Goal: Task Accomplishment & Management: Manage account settings

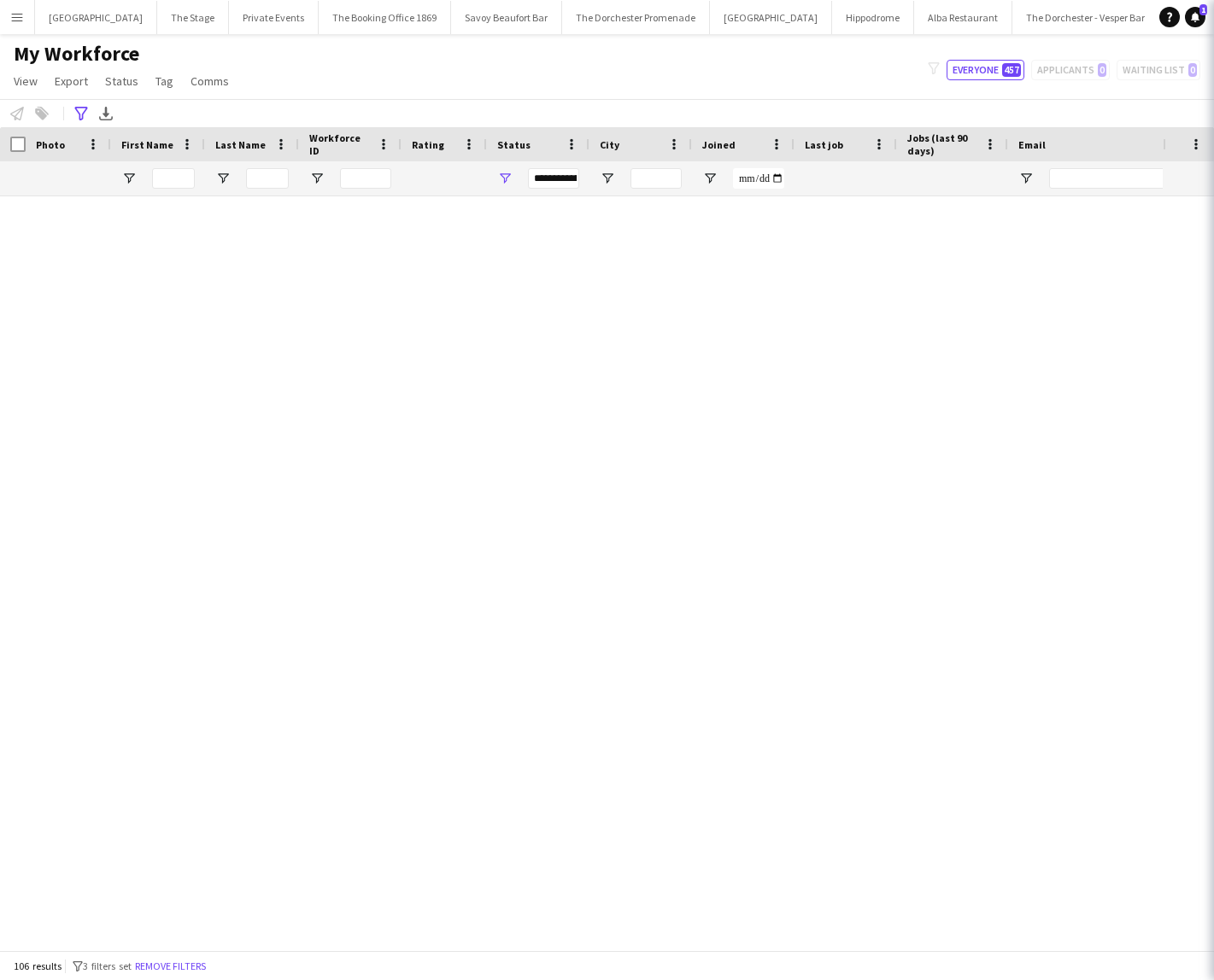
scroll to position [2394, 0]
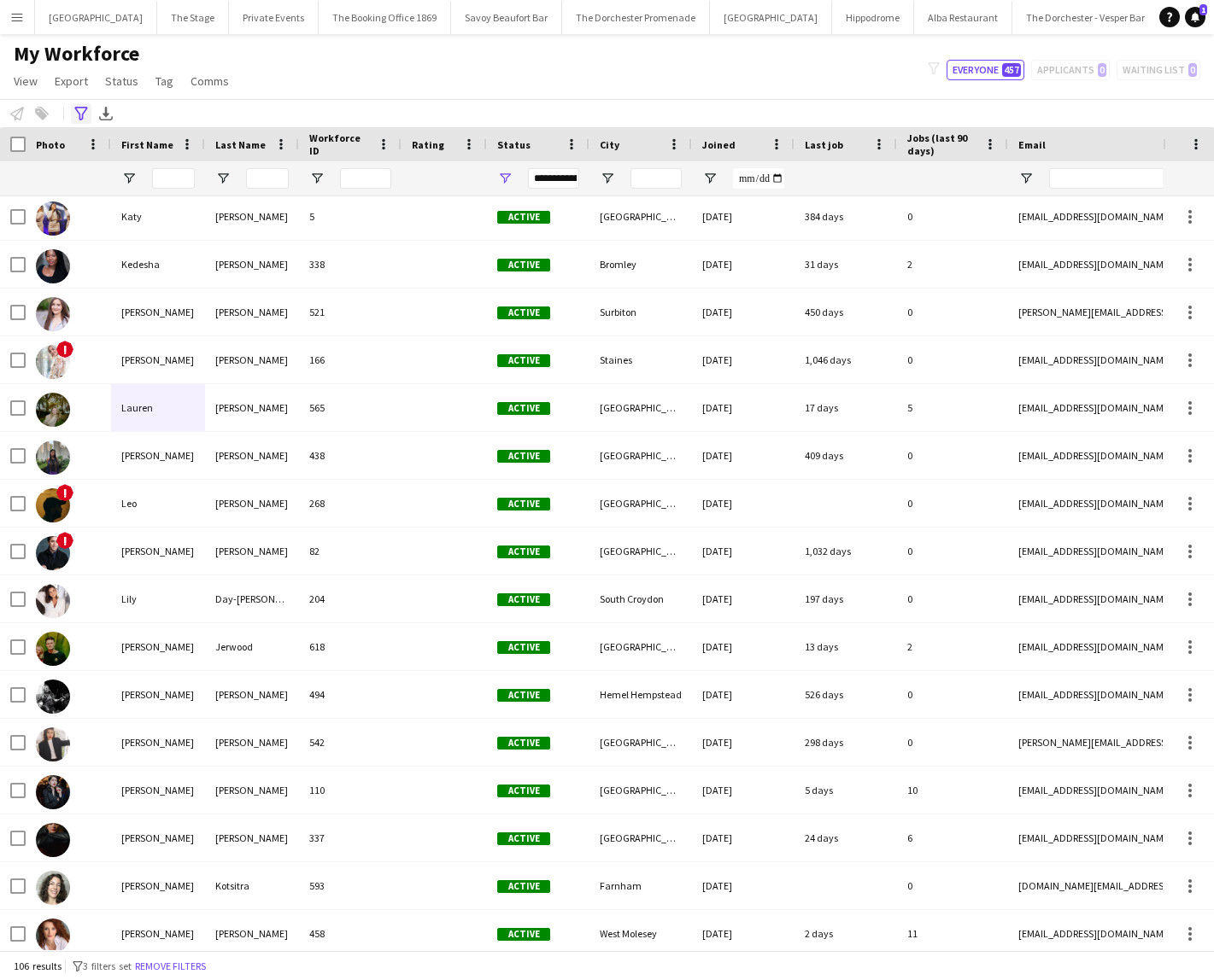
click at [88, 116] on div "Advanced filters" at bounding box center [81, 113] width 21 height 21
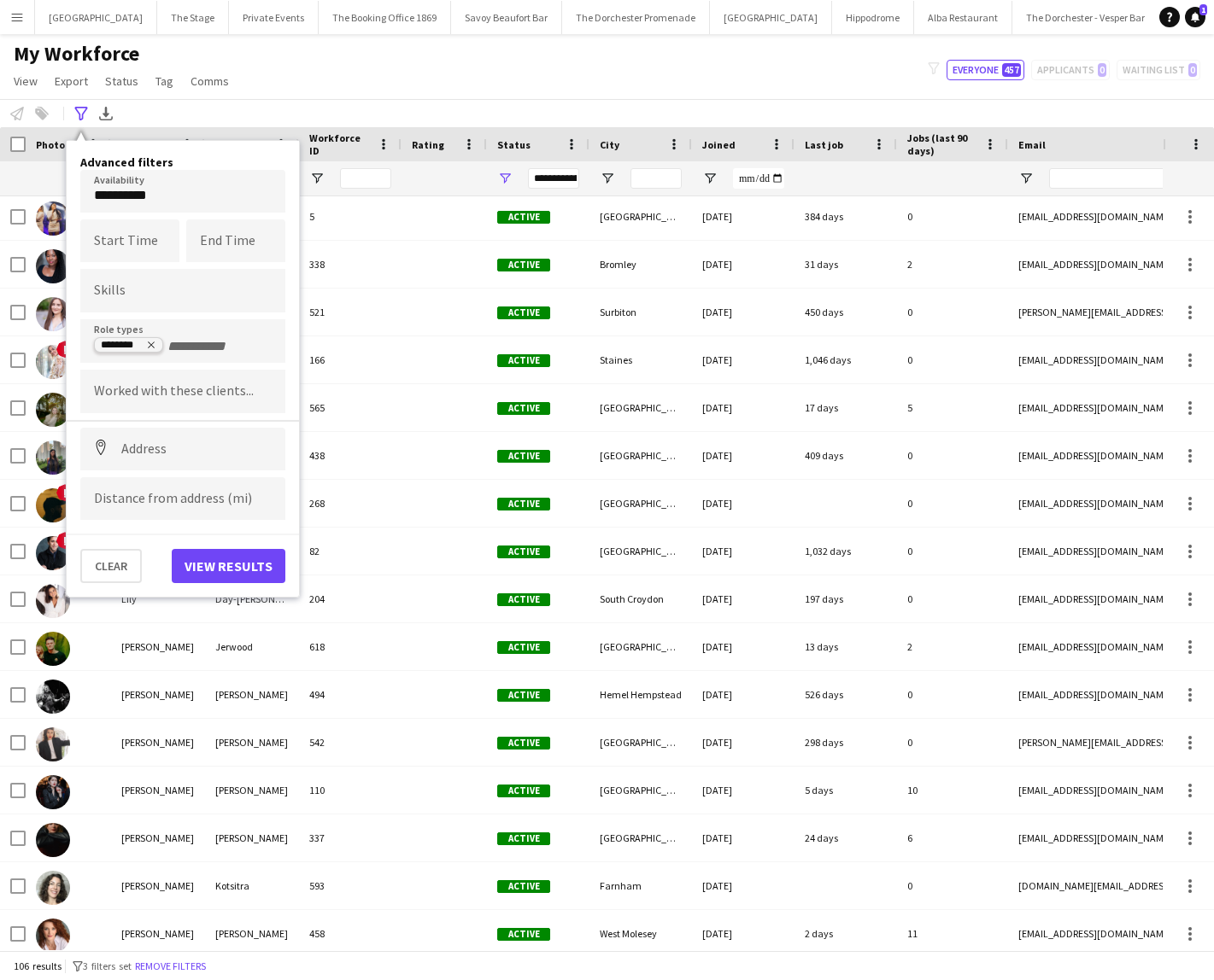
click at [151, 344] on icon "Remove tag" at bounding box center [151, 345] width 10 height 10
click at [213, 562] on button "View results" at bounding box center [229, 566] width 113 height 34
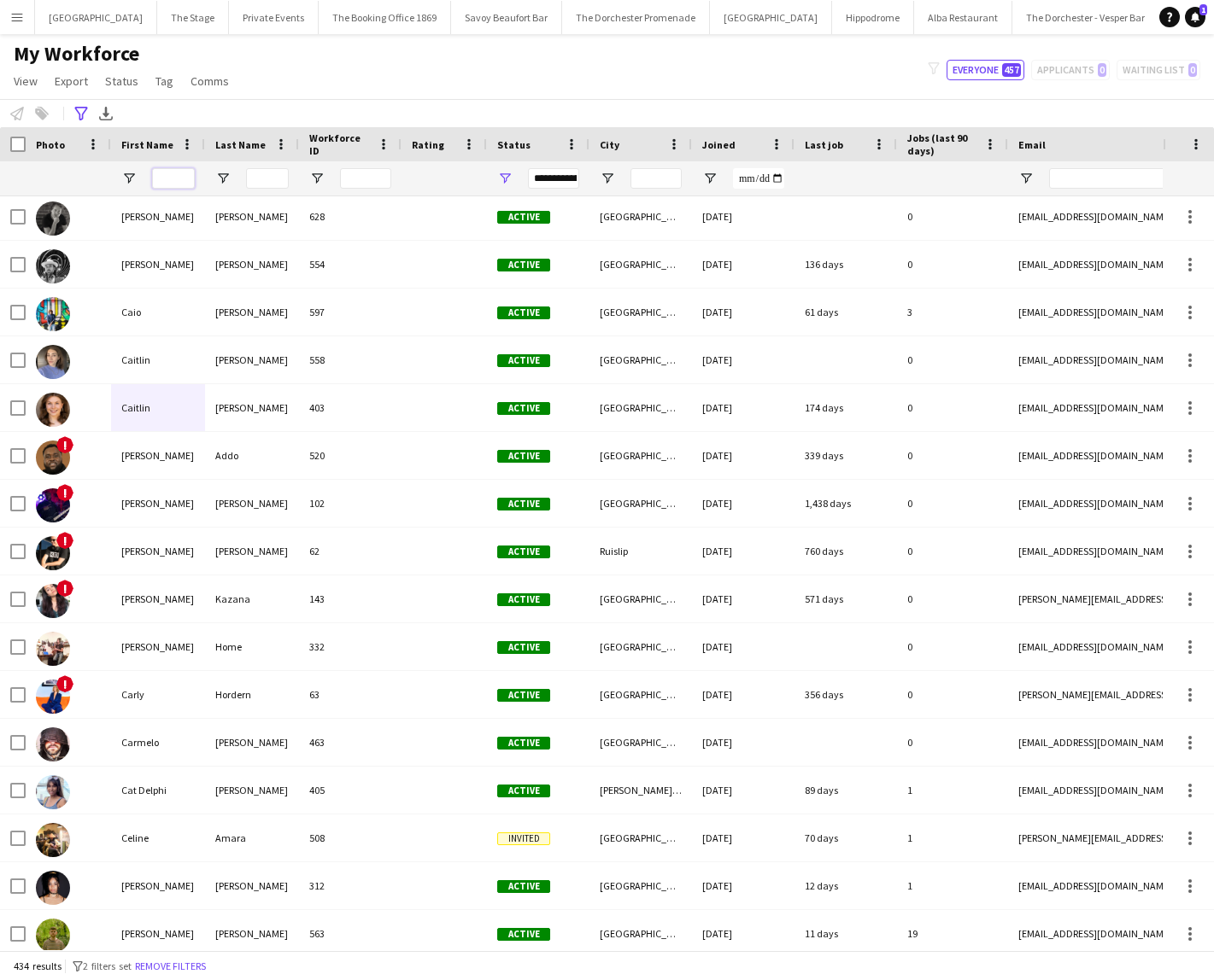
click at [165, 178] on input "First Name Filter Input" at bounding box center [174, 178] width 43 height 21
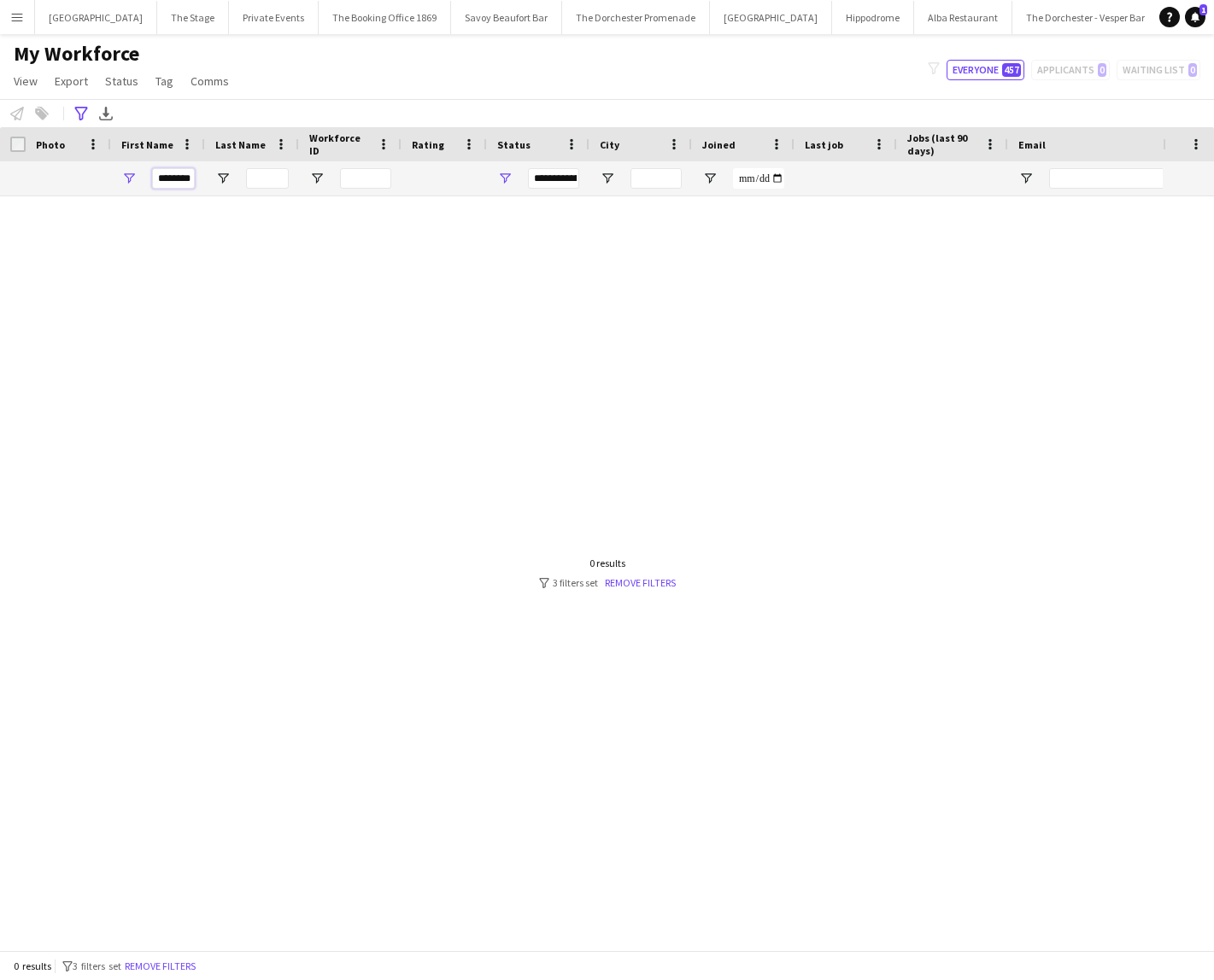
scroll to position [0, 0]
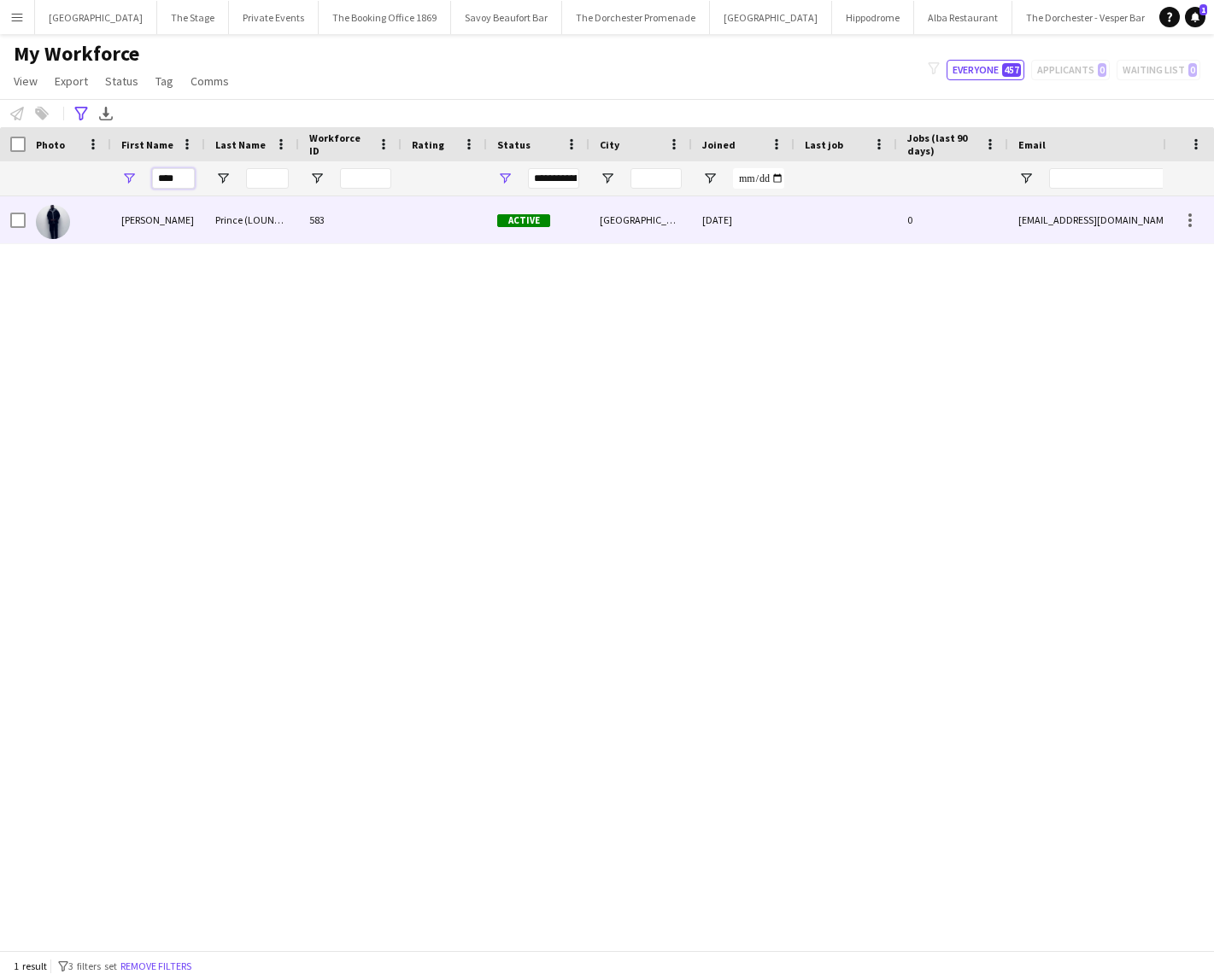
type input "***"
click at [281, 202] on div "Prince (LOUNGEINPARIS)" at bounding box center [252, 220] width 94 height 47
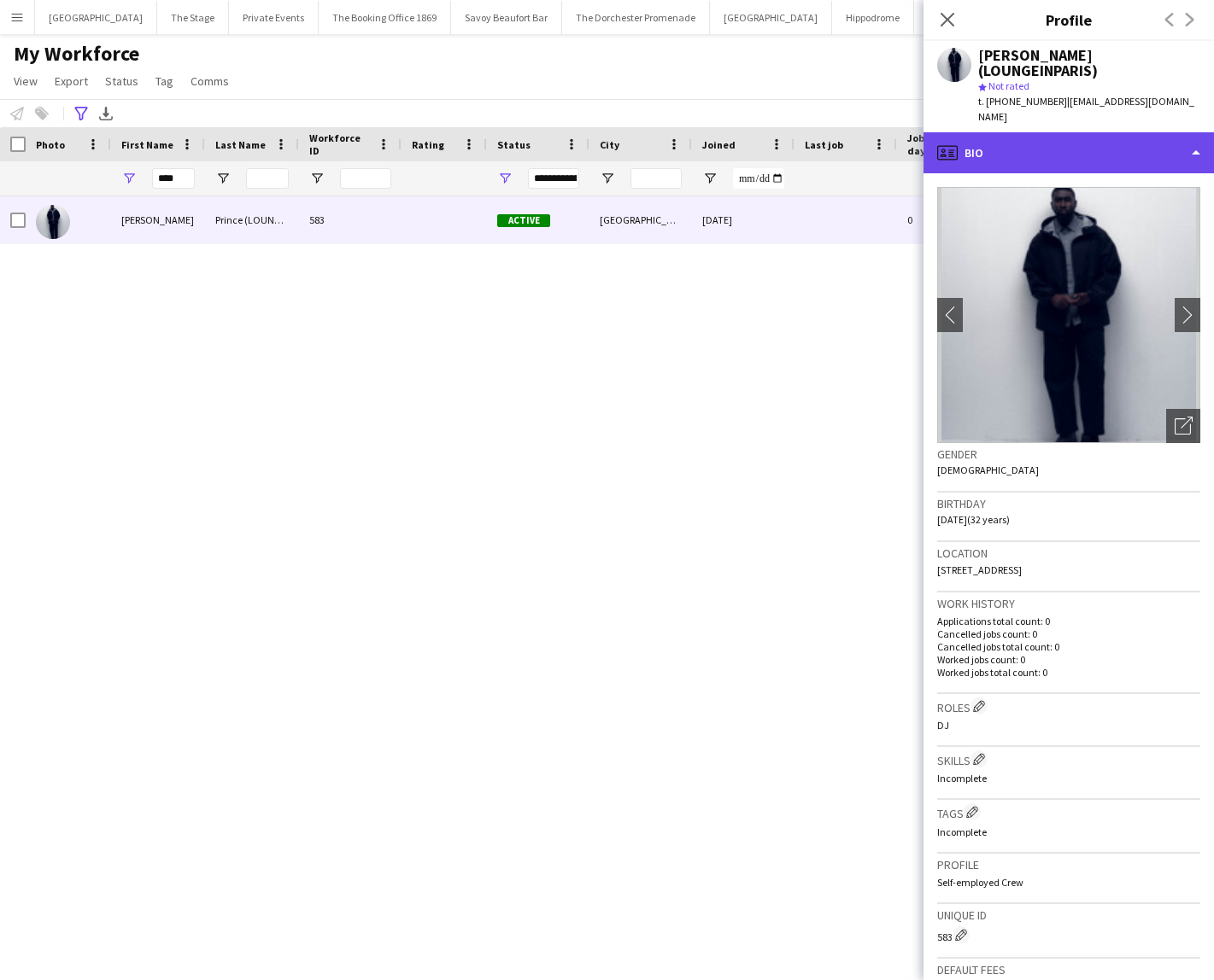
click at [1096, 132] on div "profile Bio" at bounding box center [1068, 152] width 290 height 41
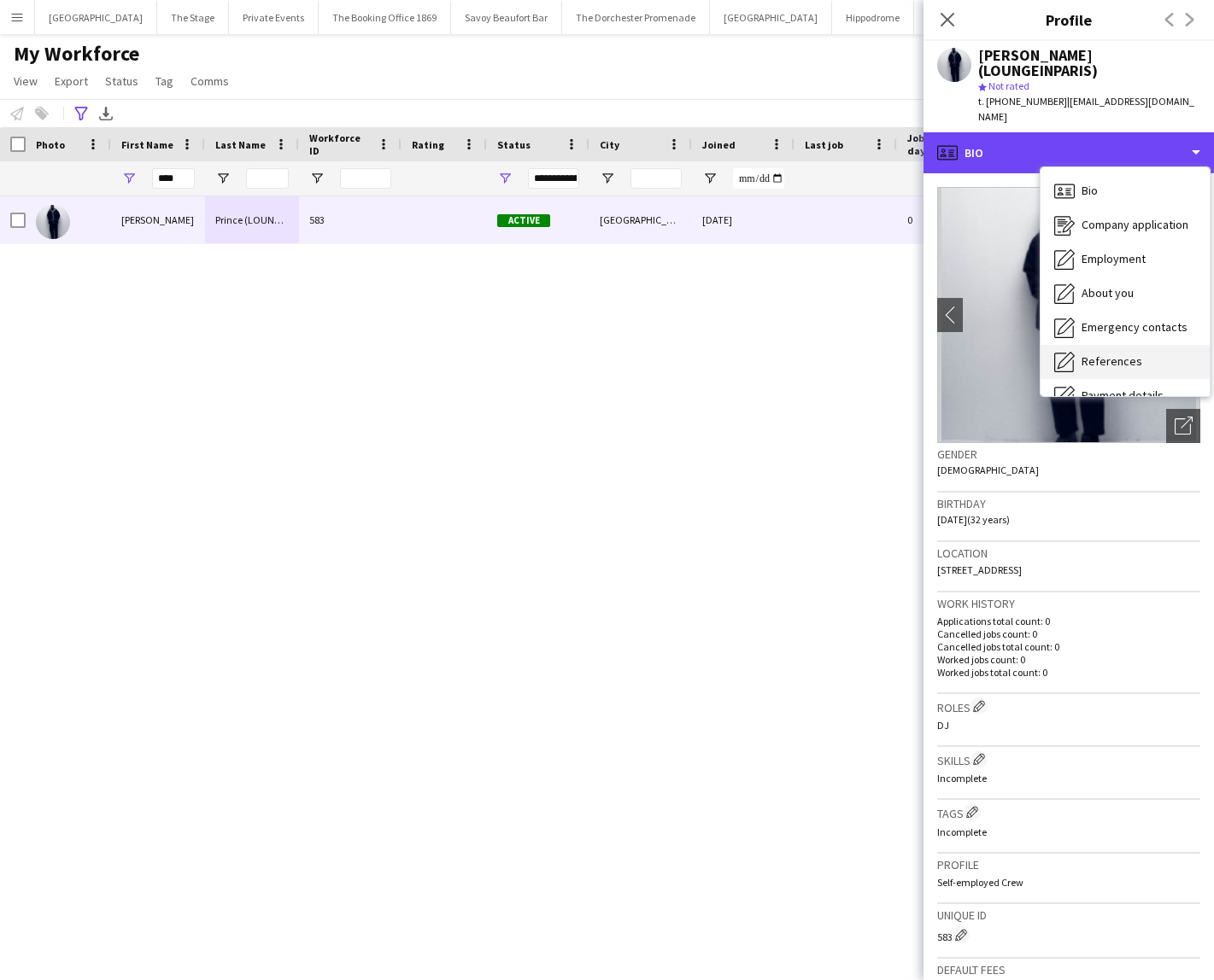
scroll to position [194, 0]
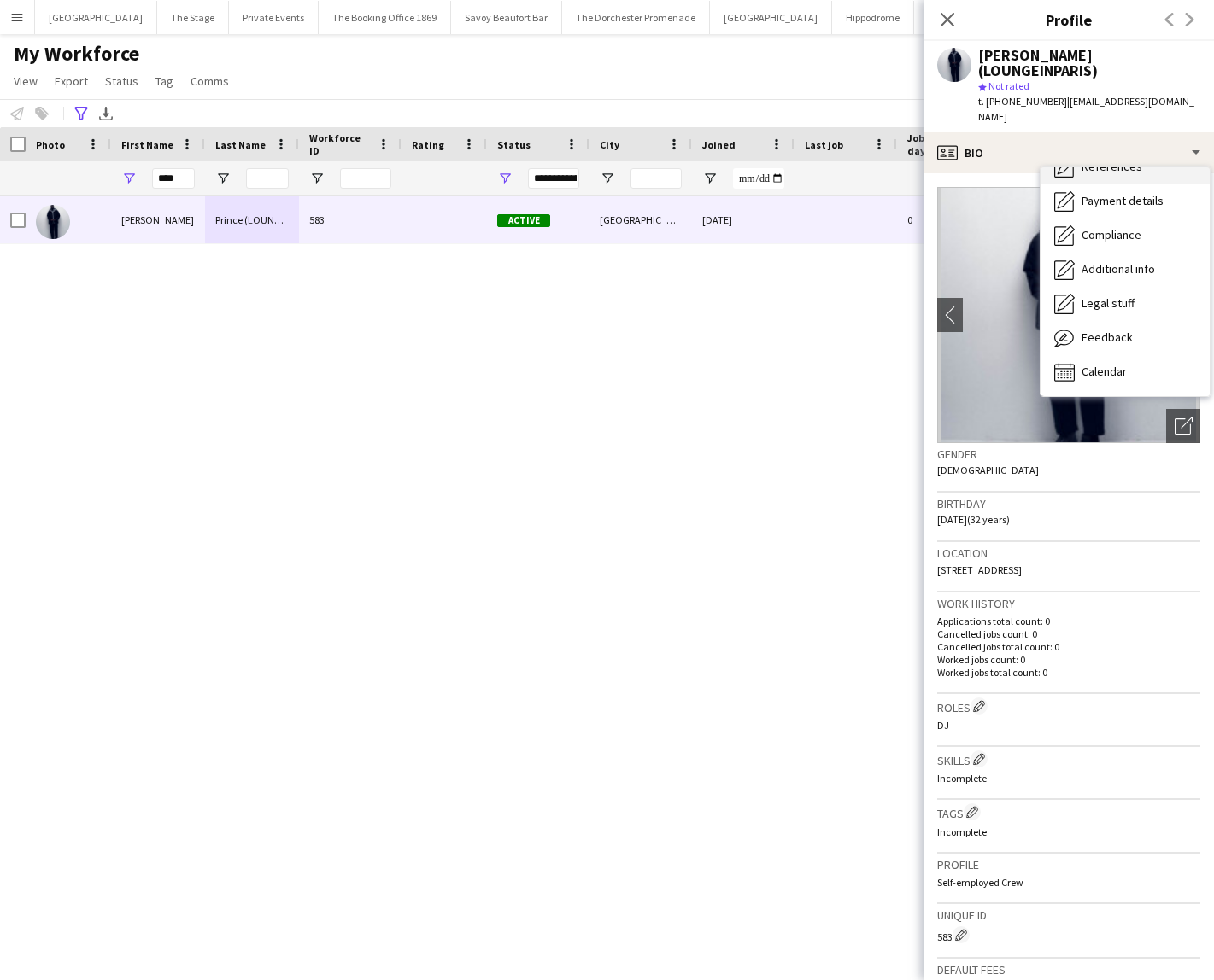
click at [1131, 356] on div "Calendar Calendar" at bounding box center [1124, 372] width 169 height 34
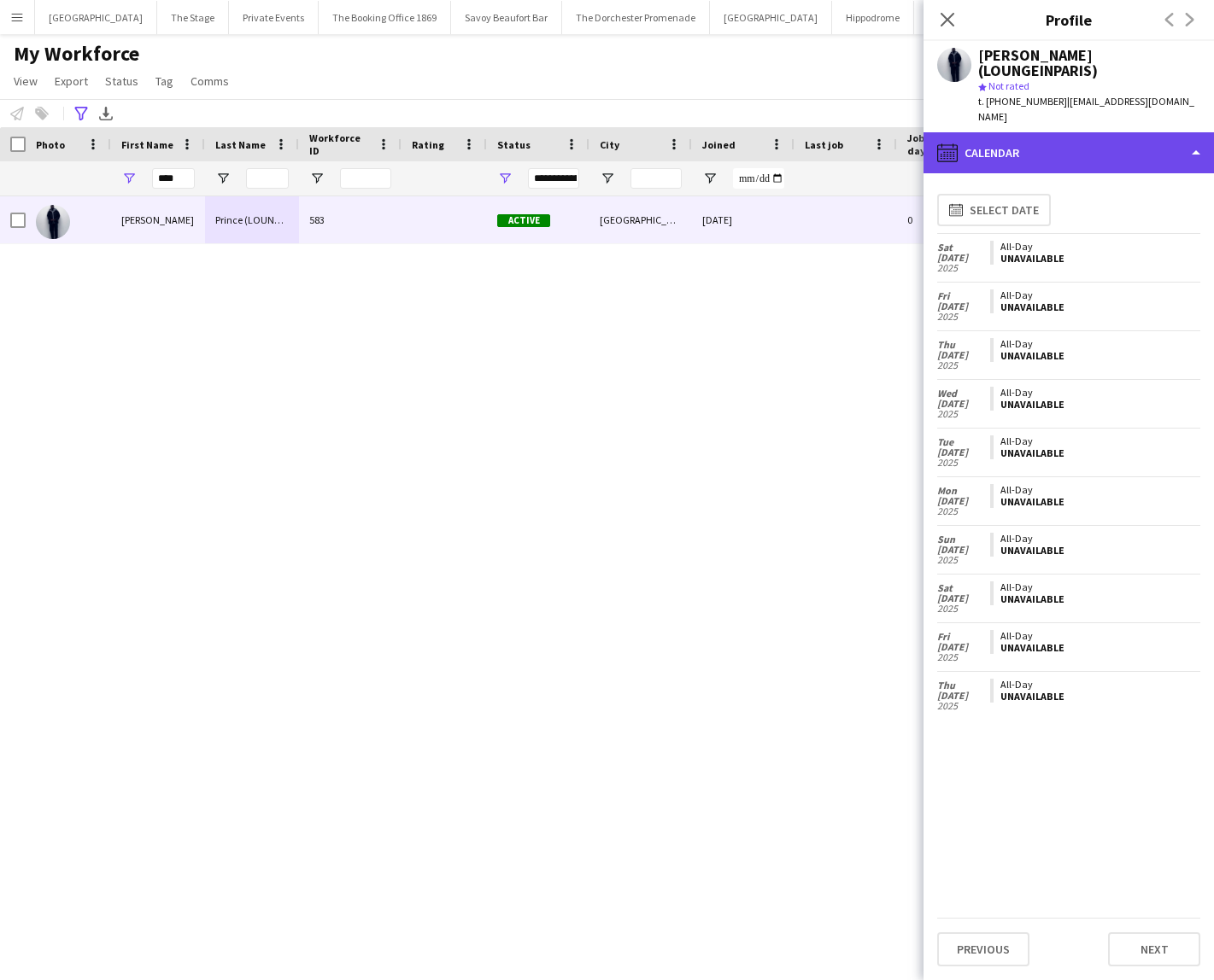
click at [1012, 132] on div "calendar-full Calendar" at bounding box center [1068, 152] width 290 height 41
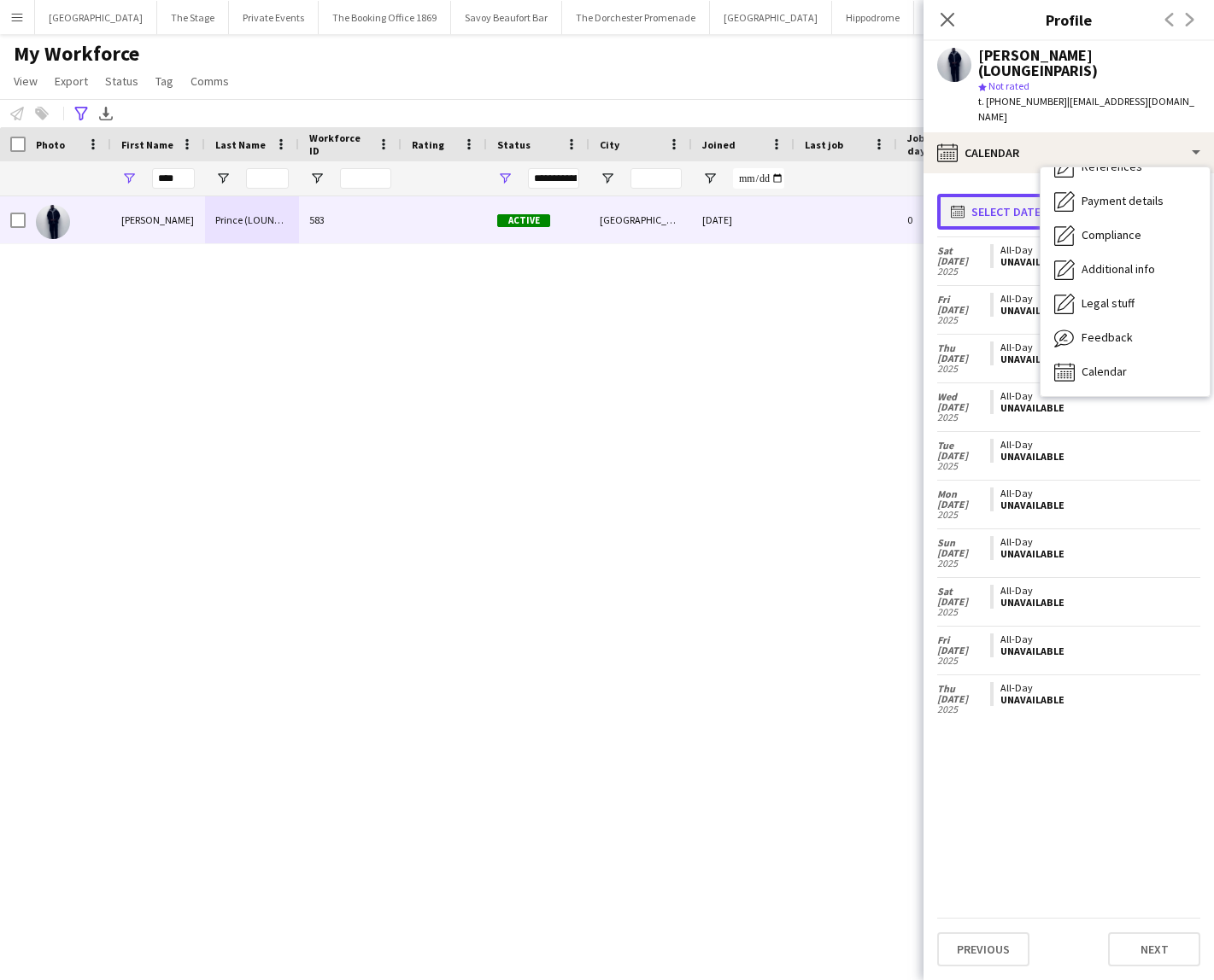
click at [992, 193] on button "calendar-full Select date" at bounding box center [996, 211] width 117 height 36
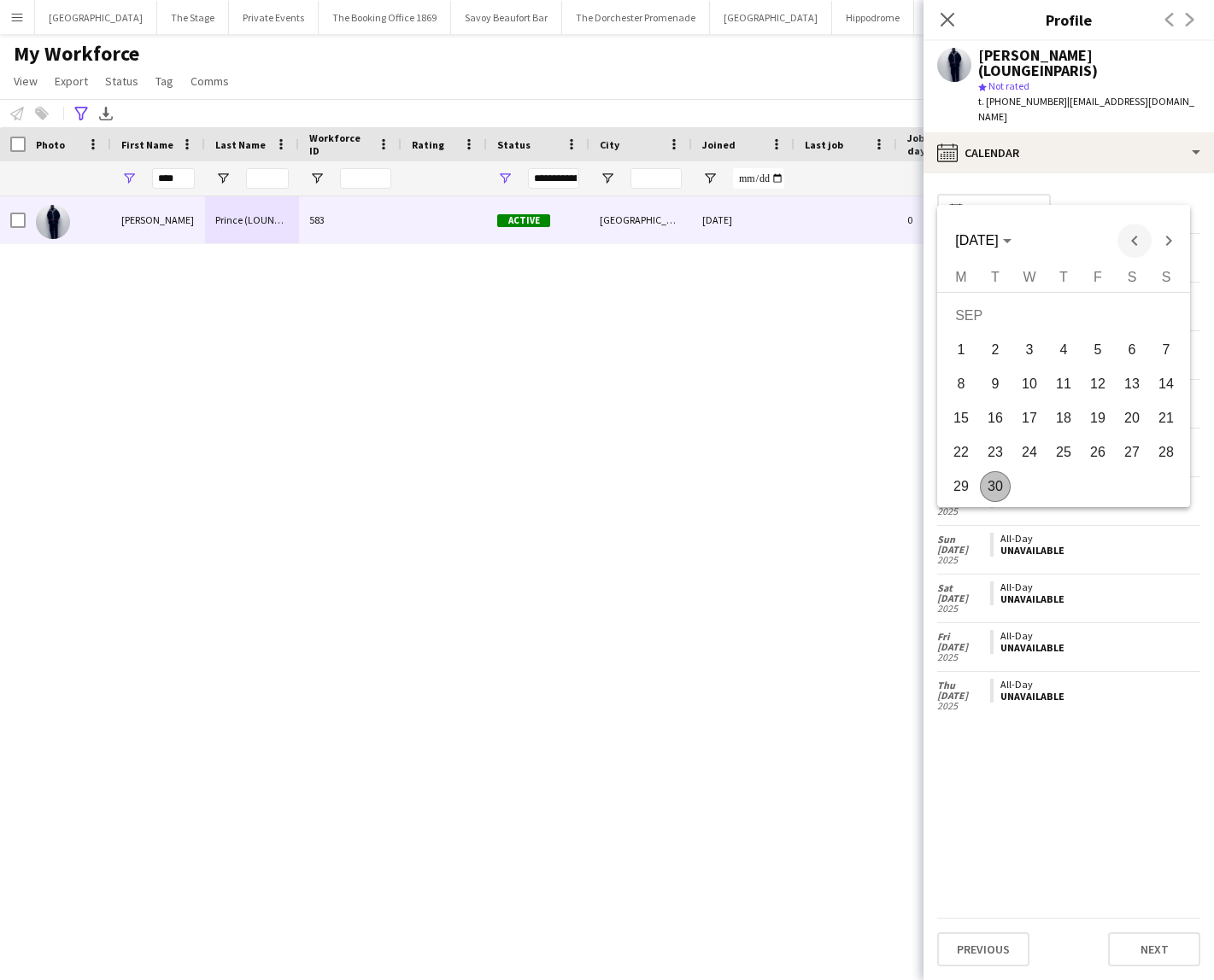
click at [1127, 247] on span "Previous month" at bounding box center [1134, 240] width 34 height 34
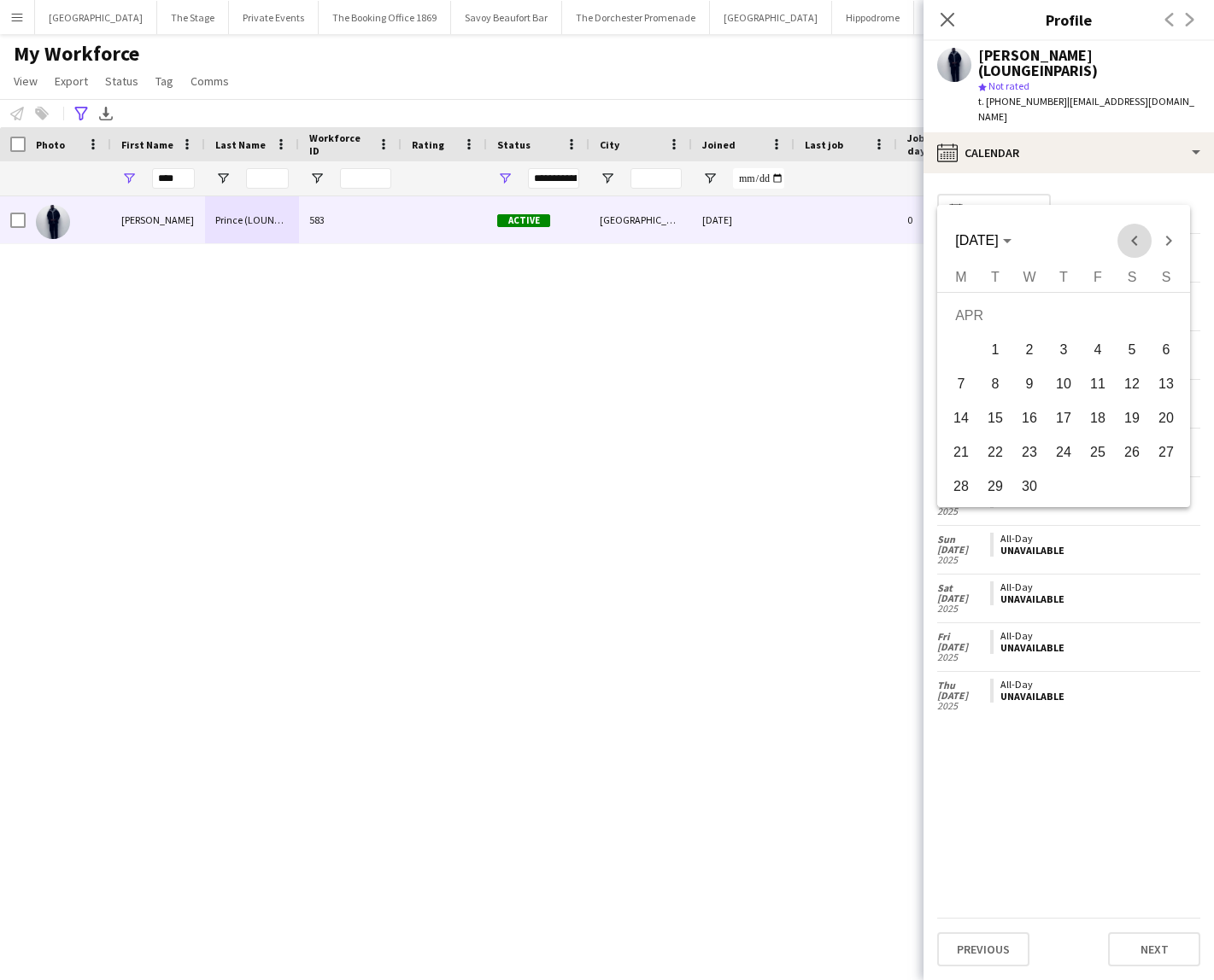
click at [1127, 247] on span "Previous month" at bounding box center [1134, 240] width 34 height 34
click at [1059, 484] on table "[DATE] M [DATE] T [DATE] W [DATE] T [DATE] F [DATE] S [DATE] S [DATE] 2 3 4 5 6…" at bounding box center [1063, 389] width 239 height 238
click at [1059, 463] on span "27" at bounding box center [1062, 456] width 30 height 30
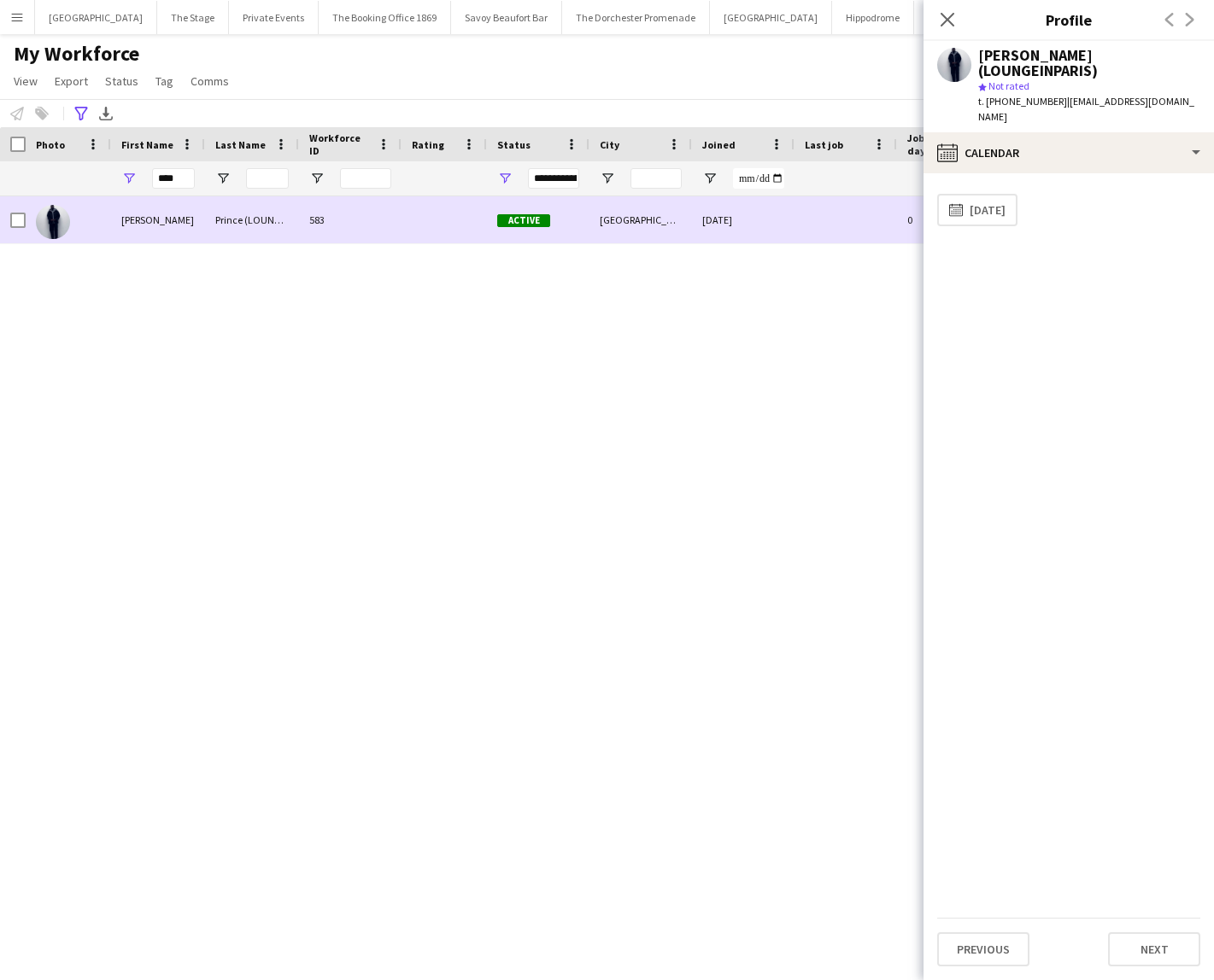
click at [693, 228] on div "[DATE]" at bounding box center [743, 220] width 103 height 47
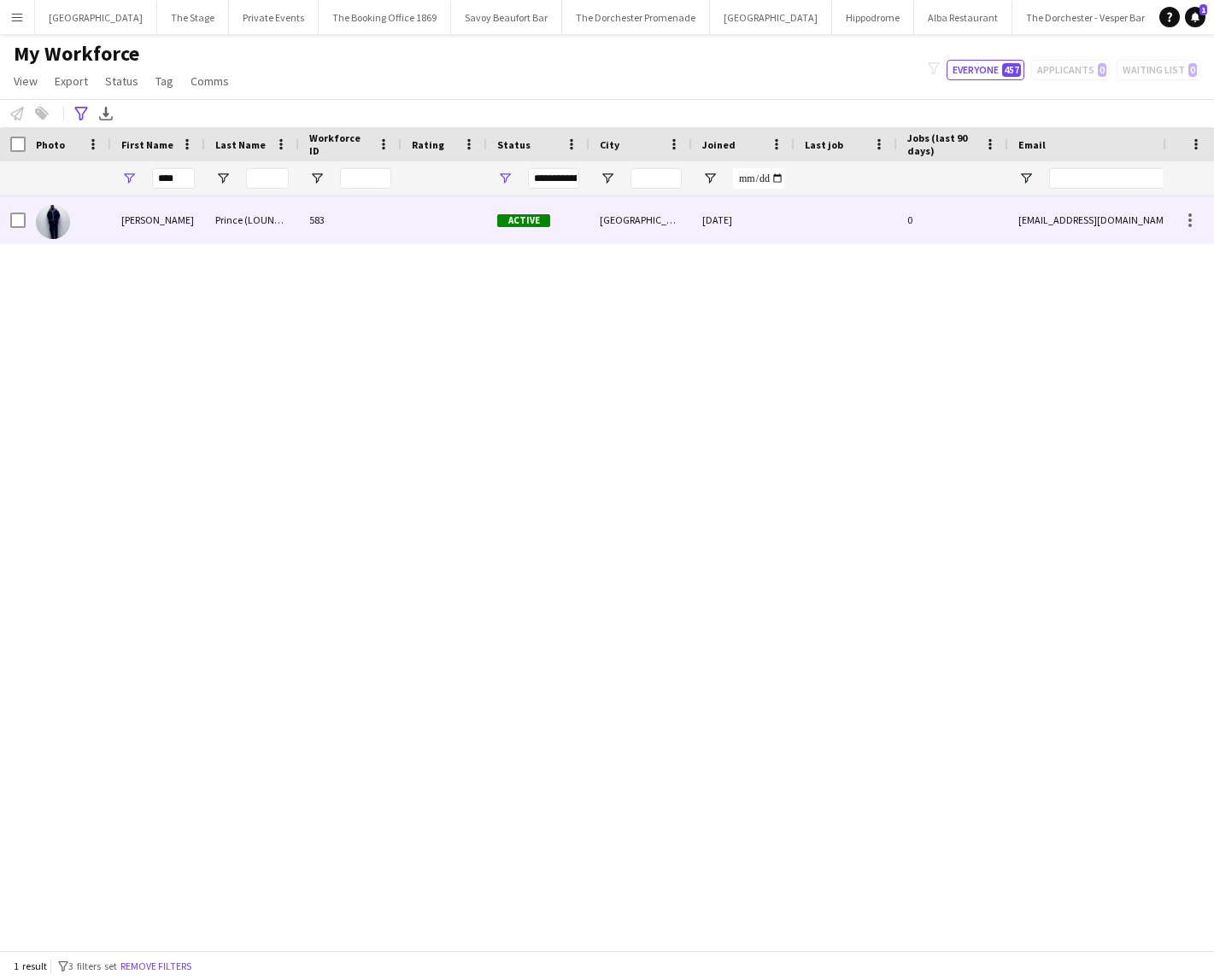
click at [693, 228] on div "[DATE]" at bounding box center [743, 220] width 103 height 47
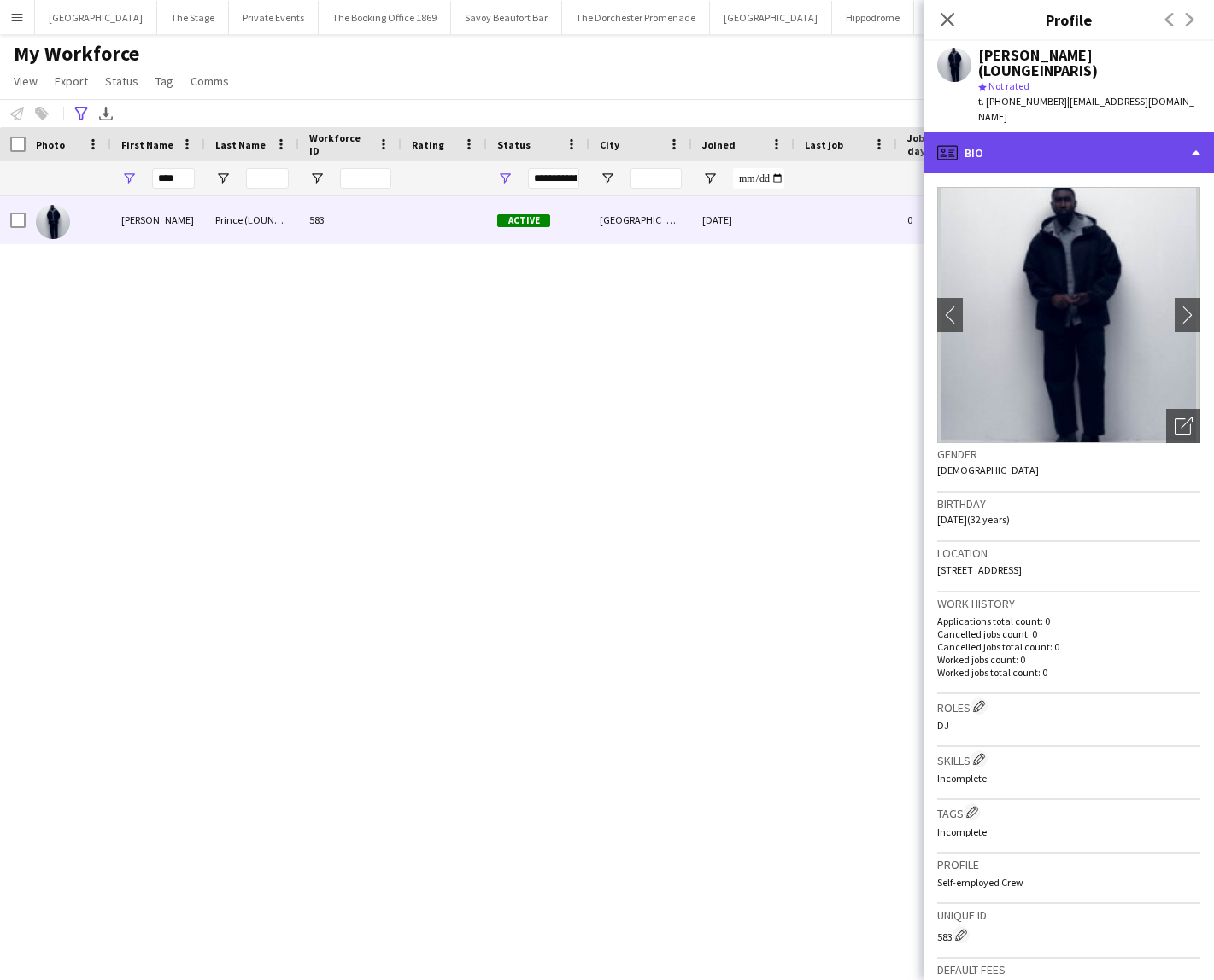
click at [1057, 132] on div "profile Bio" at bounding box center [1068, 152] width 290 height 41
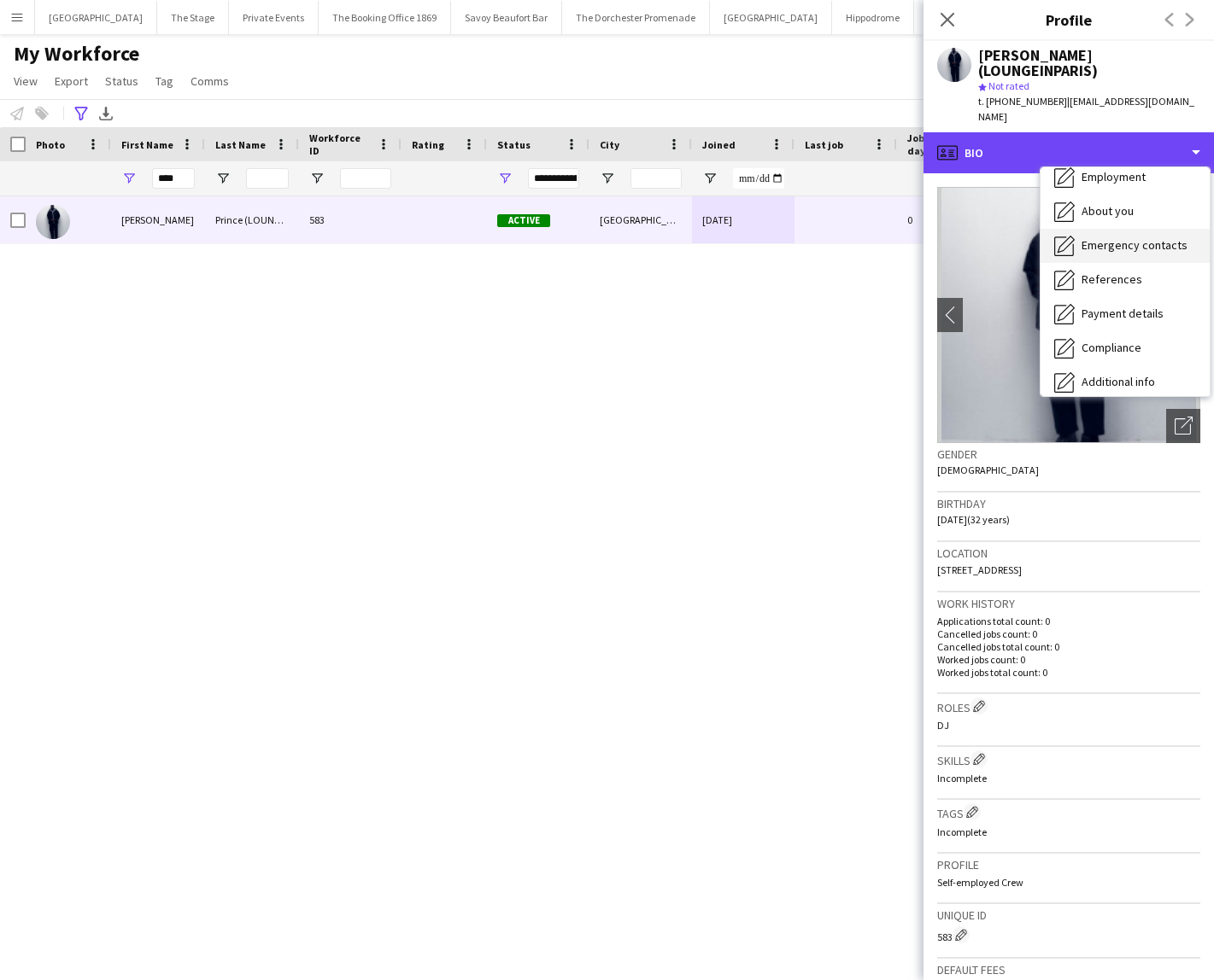
scroll to position [91, 0]
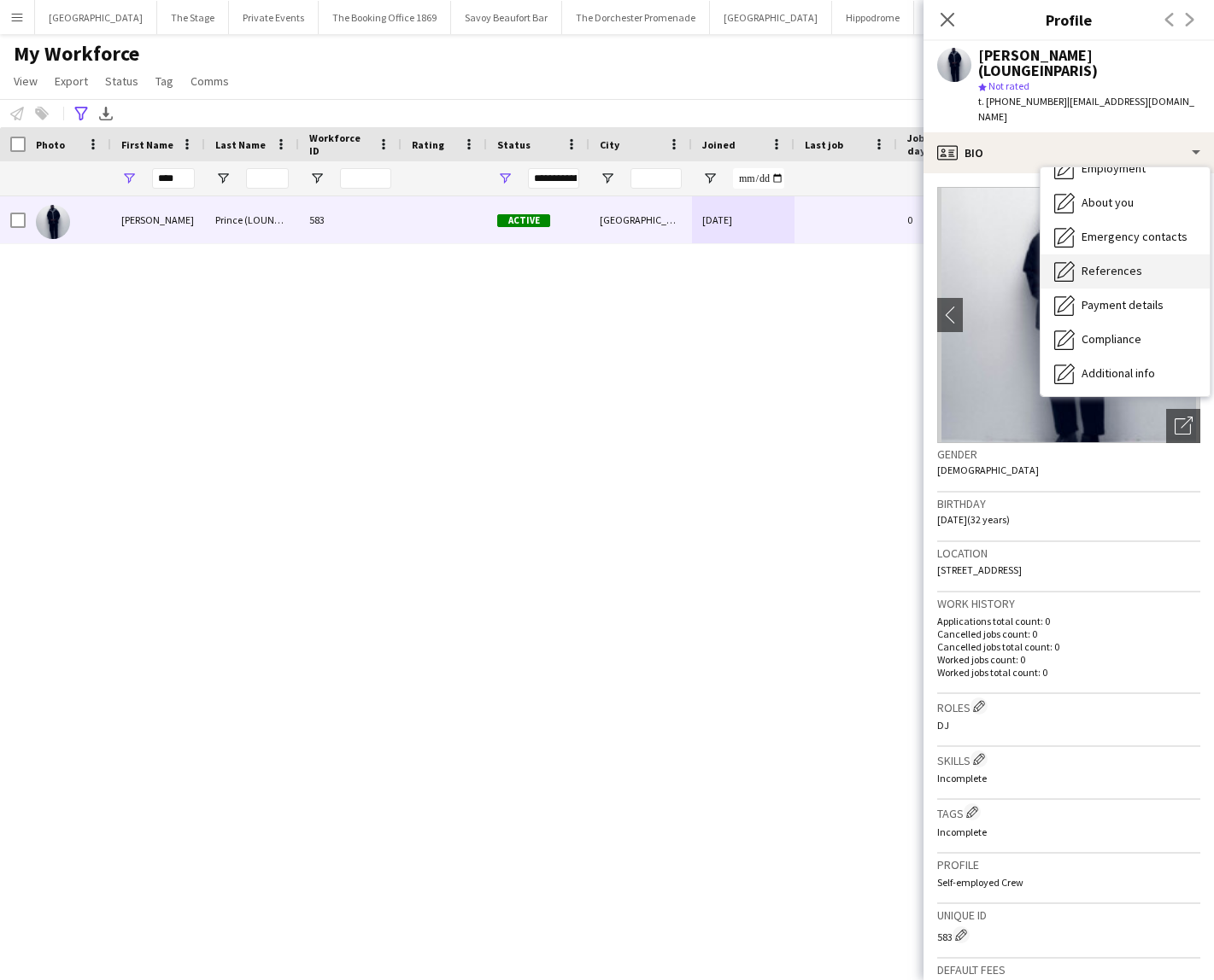
click at [1101, 254] on div "References References" at bounding box center [1124, 271] width 169 height 34
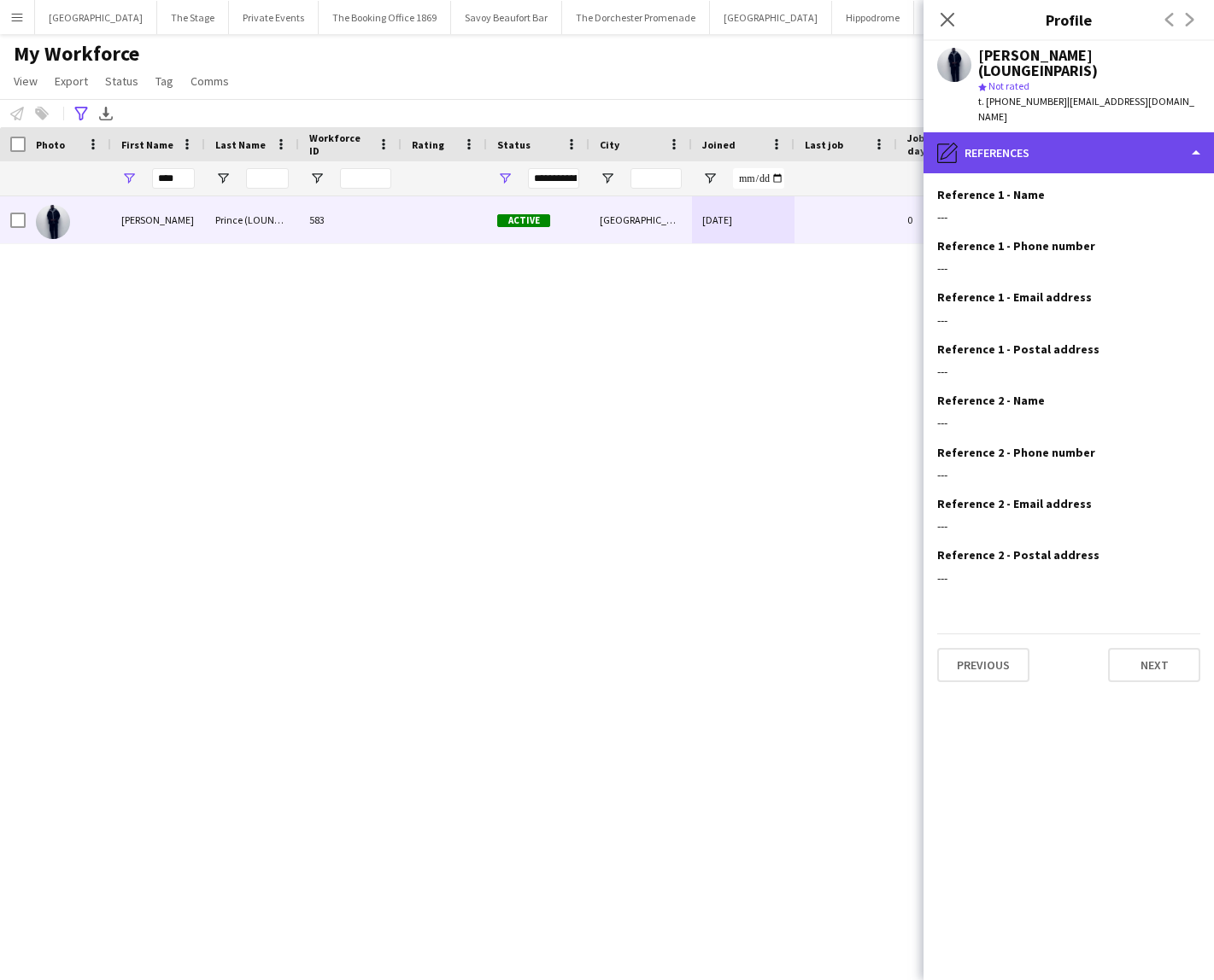
click at [1070, 134] on div "pencil4 References" at bounding box center [1068, 152] width 290 height 41
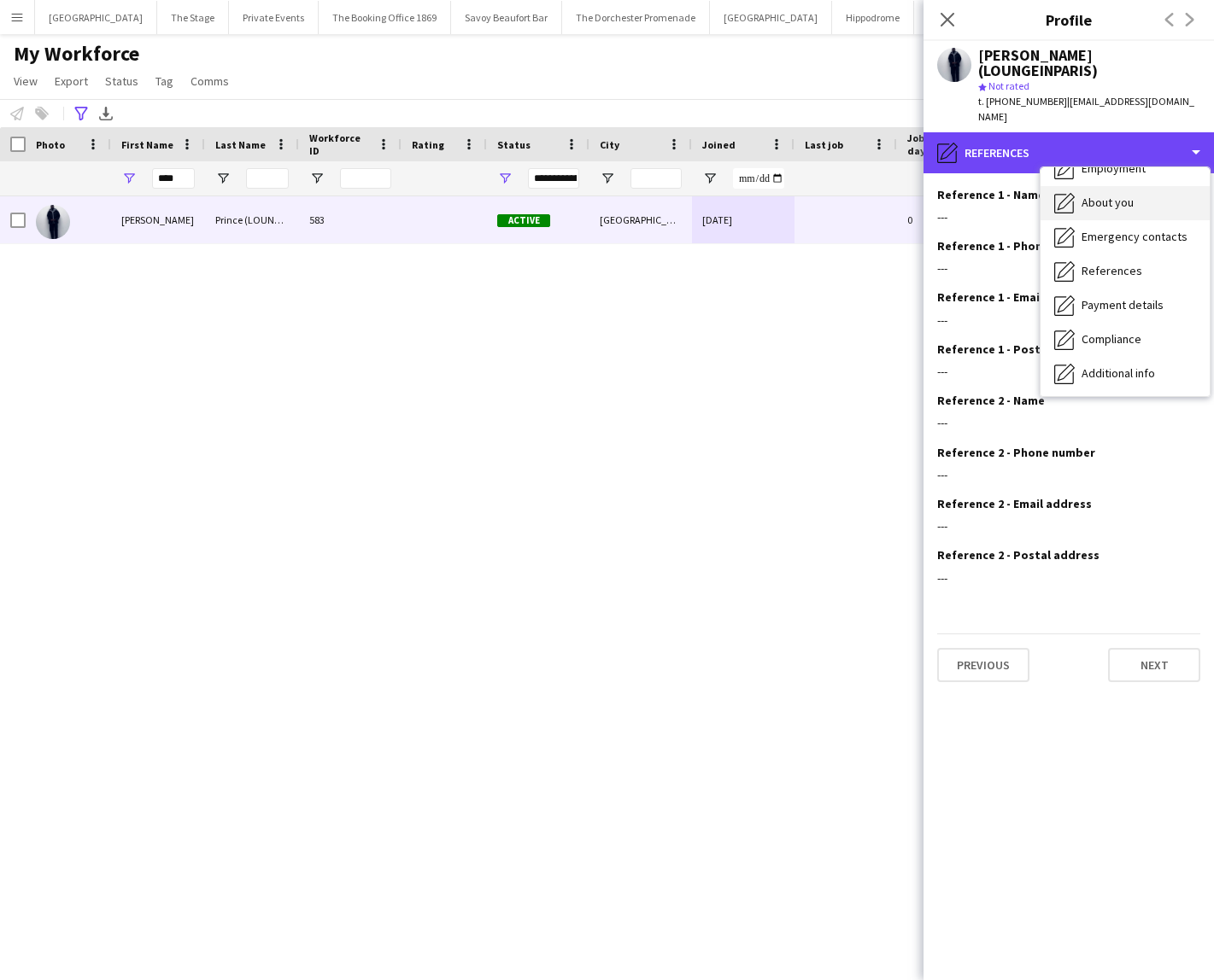
scroll to position [0, 0]
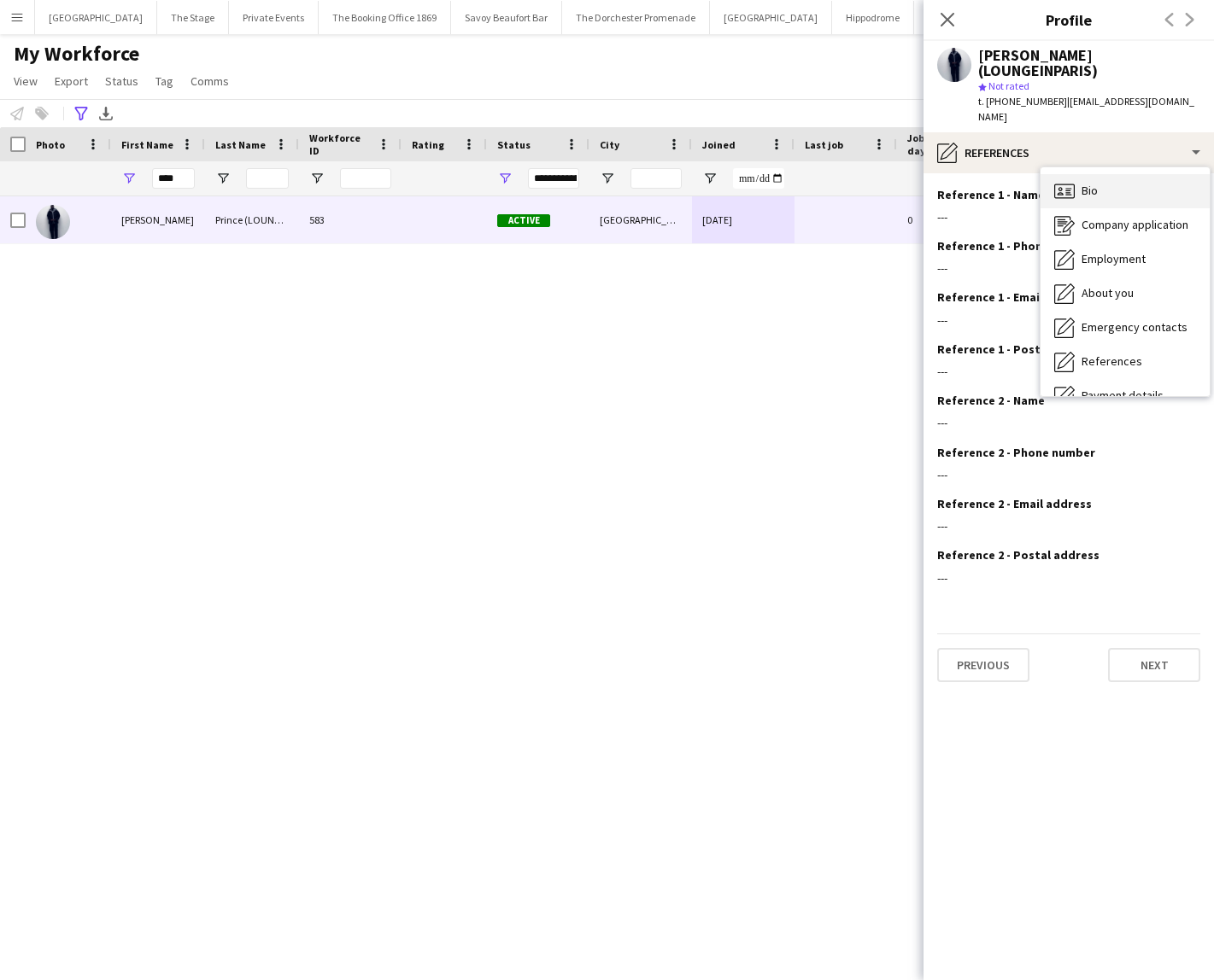
click at [1105, 174] on div "Bio Bio" at bounding box center [1124, 191] width 169 height 34
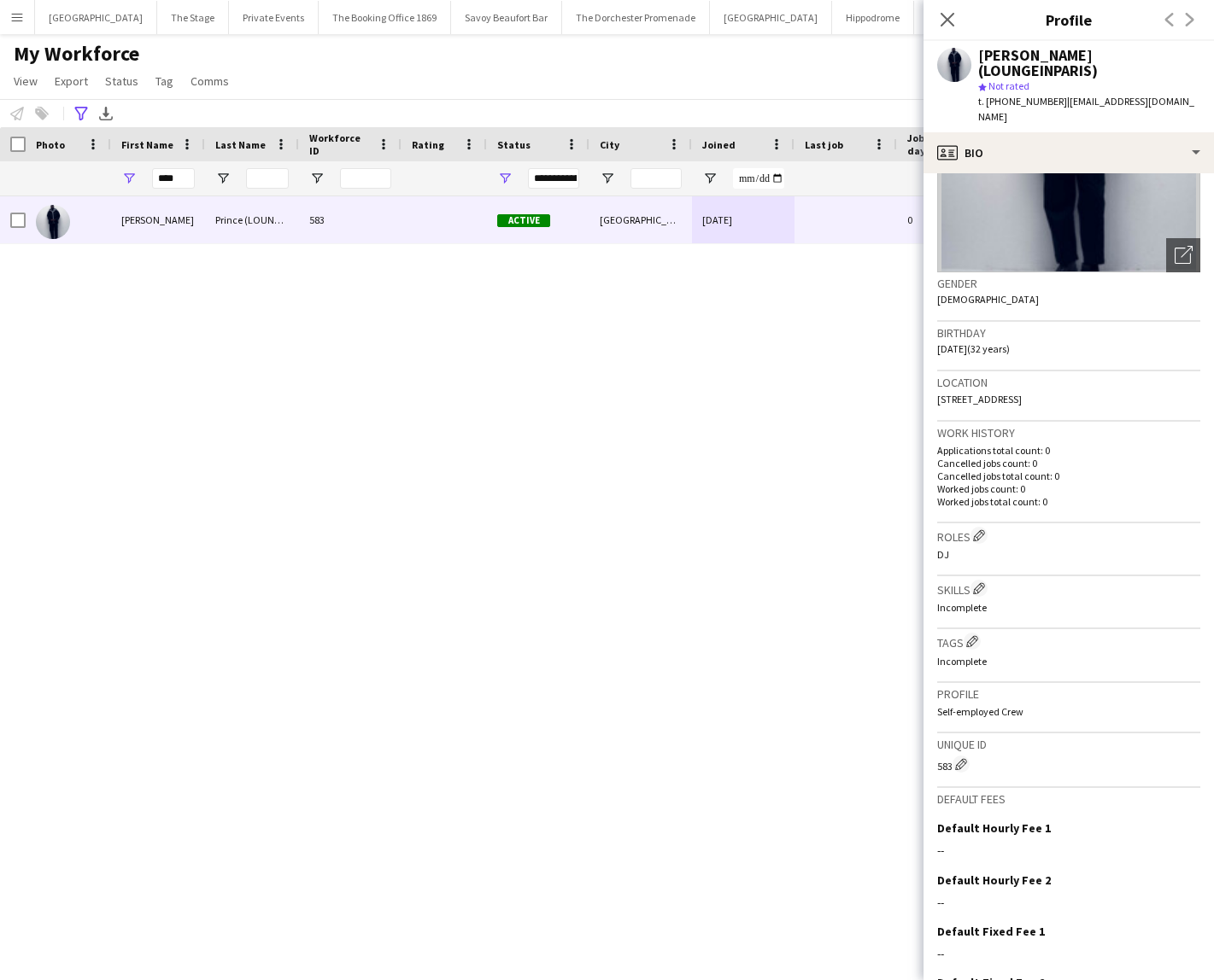
scroll to position [173, 0]
drag, startPoint x: 1058, startPoint y: 476, endPoint x: 944, endPoint y: 405, distance: 134.3
click at [944, 420] on div "Work history Applications total count: 0 Cancelled jobs count: 0 Cancelled jobs…" at bounding box center [1068, 471] width 263 height 102
click at [644, 471] on div "[PERSON_NAME] (LOUNGEINPARIS) 583 Active [GEOGRAPHIC_DATA] [DATE] 0 [EMAIL_ADDR…" at bounding box center [581, 574] width 1162 height 754
click at [318, 77] on div "My Workforce View Views Default view New view Update view Delete view Edit name…" at bounding box center [607, 69] width 1214 height 58
